Goal: Information Seeking & Learning: Learn about a topic

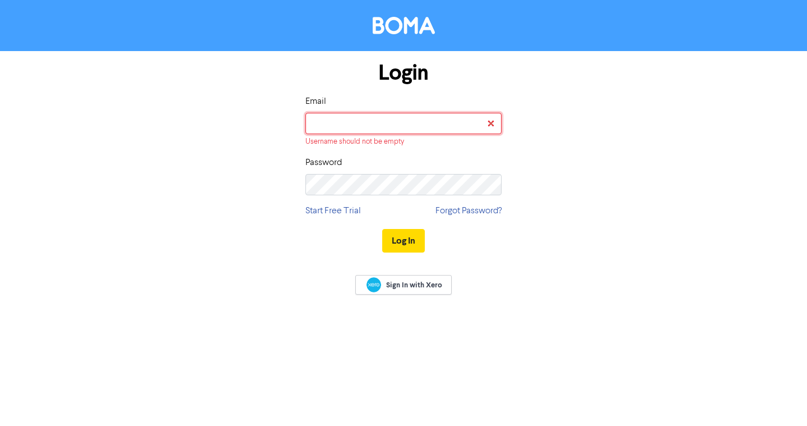
type input "[EMAIL_ADDRESS][DOMAIN_NAME]"
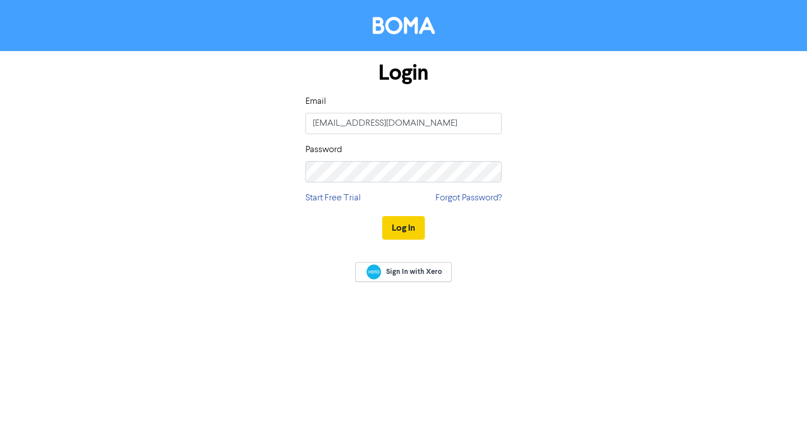
click at [411, 233] on button "Log In" at bounding box center [403, 228] width 43 height 24
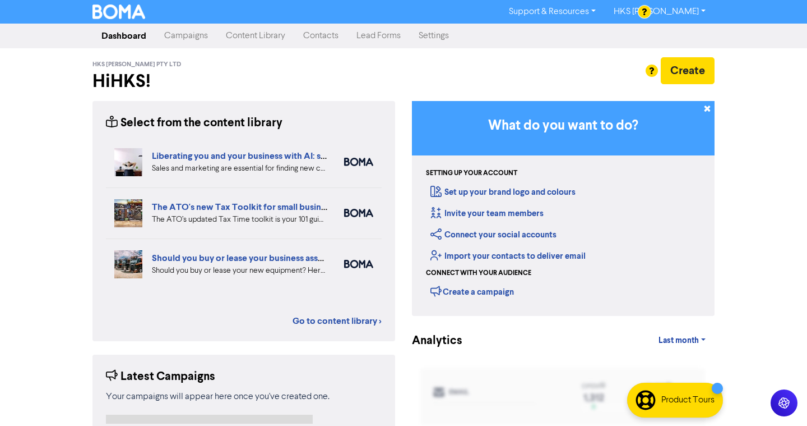
click at [255, 35] on link "Content Library" at bounding box center [255, 36] width 77 height 22
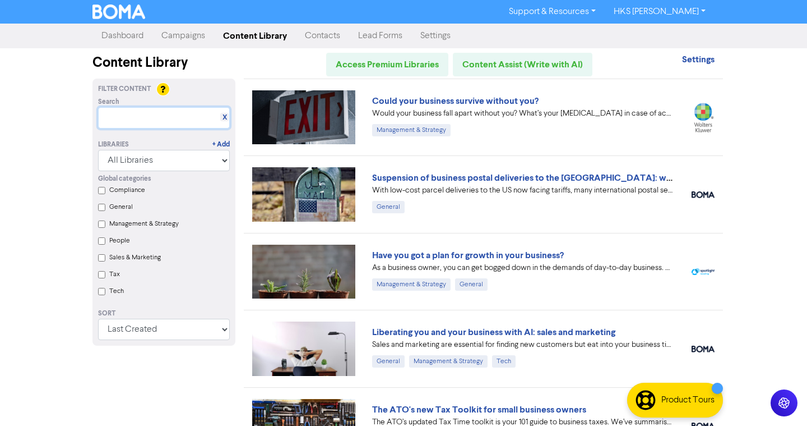
click at [115, 115] on input "text" at bounding box center [164, 117] width 132 height 21
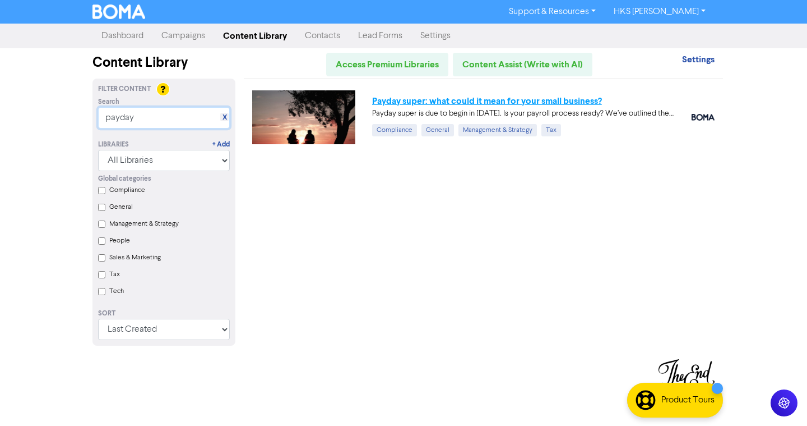
type input "payday"
click at [440, 102] on link "Payday super: what could it mean for your small business?" at bounding box center [487, 100] width 230 height 11
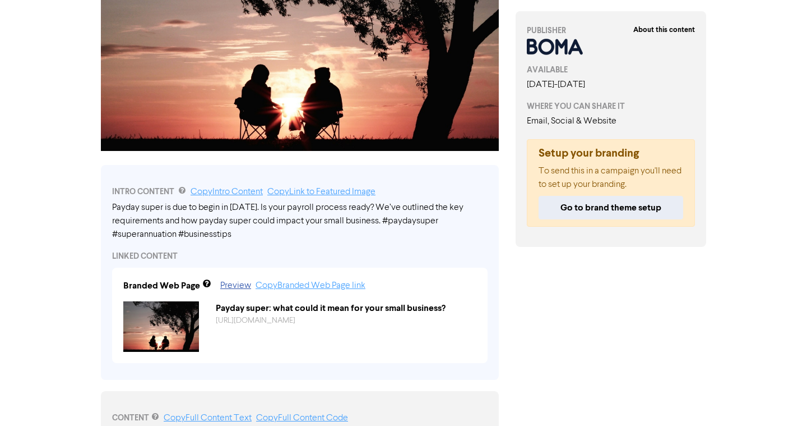
scroll to position [301, 0]
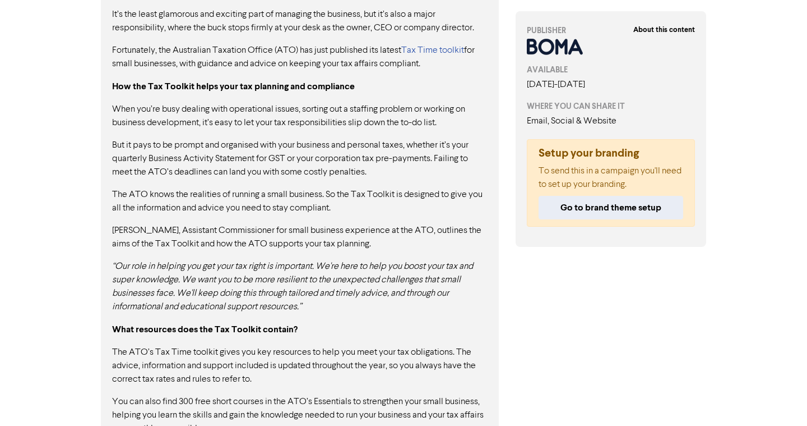
scroll to position [666, 0]
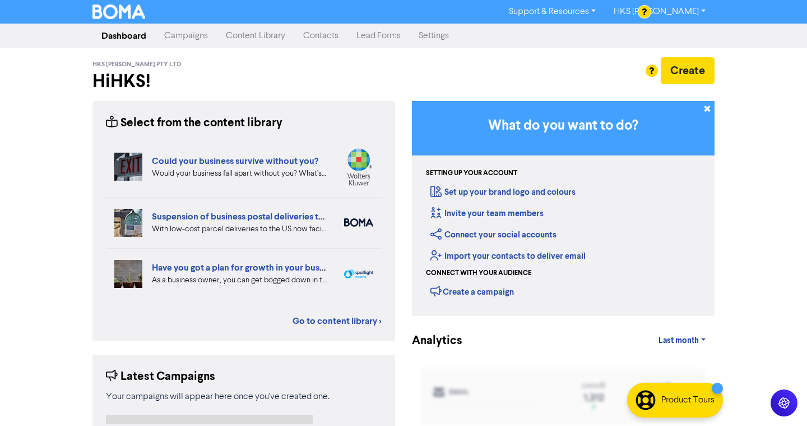
click at [261, 37] on link "Content Library" at bounding box center [255, 36] width 77 height 22
